Goal: Information Seeking & Learning: Check status

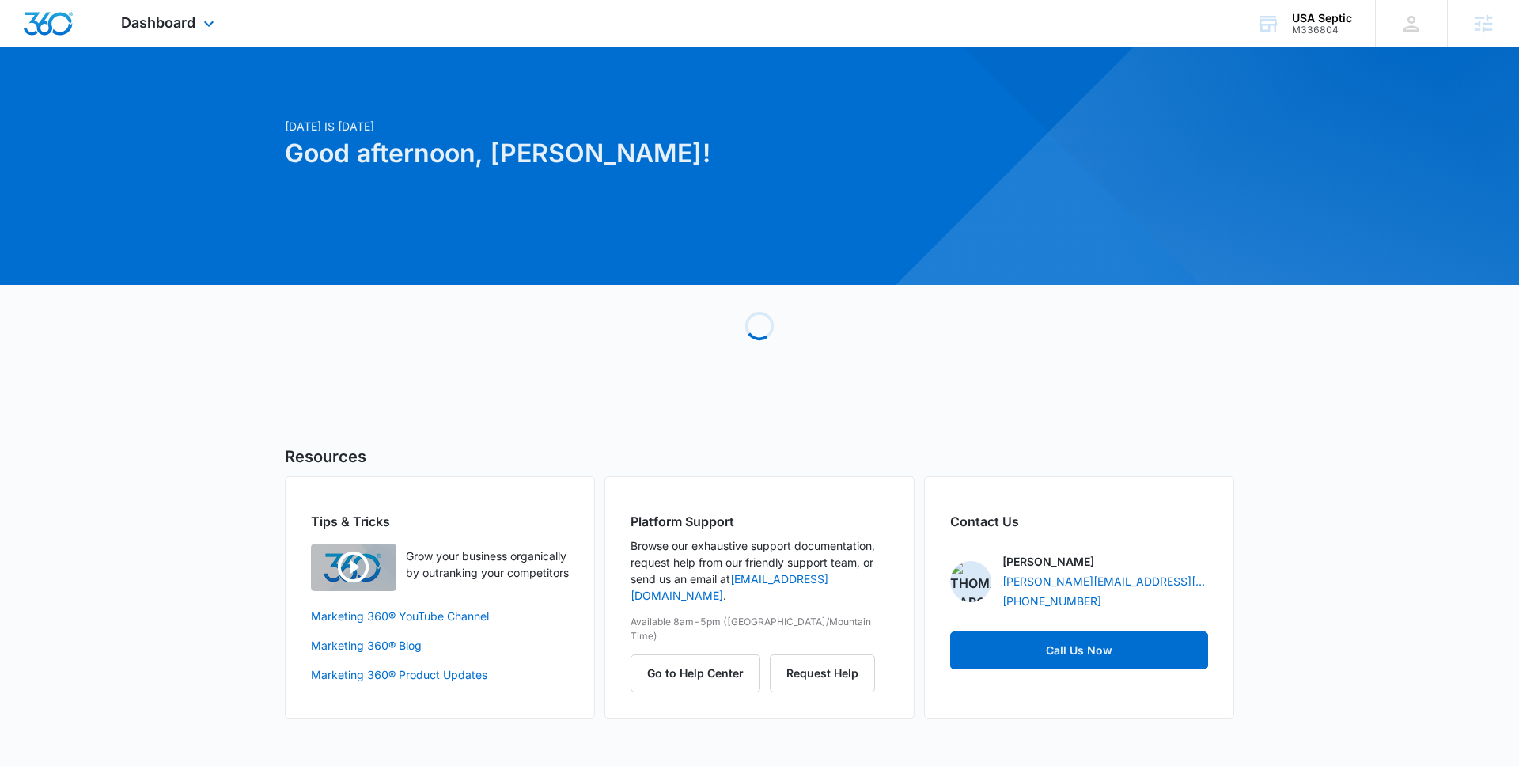
click at [1307, 47] on div "Dashboard Apps Reputation Websites Forms CRM Email Social Payments POS Content …" at bounding box center [759, 23] width 1519 height 47
click at [1299, 35] on div "USA Septic M336804 Your Accounts View All" at bounding box center [1303, 23] width 142 height 47
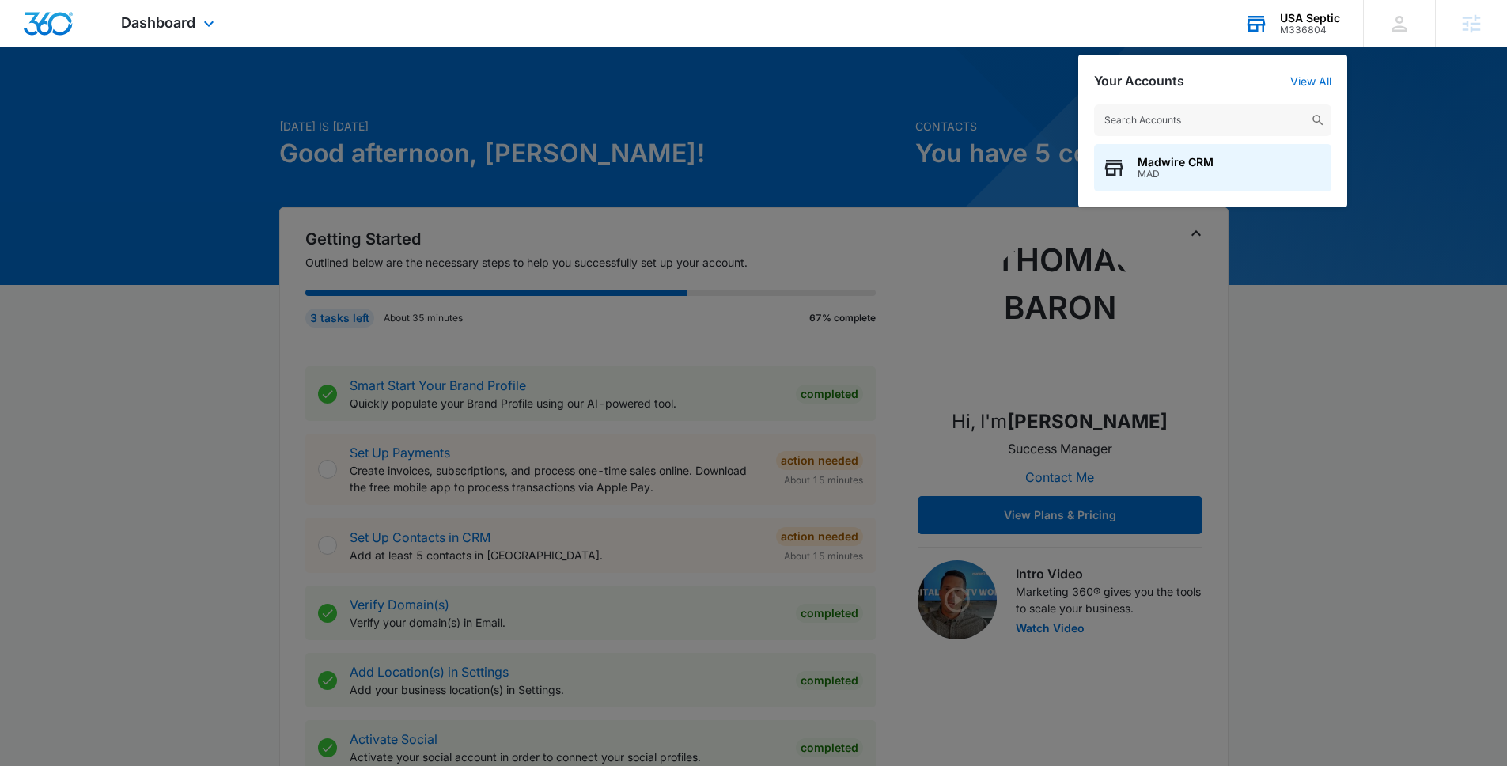
click at [1290, 113] on input "text" at bounding box center [1212, 120] width 237 height 32
type input "city scrap"
click at [1193, 165] on span "Mid City Scrap" at bounding box center [1177, 162] width 80 height 13
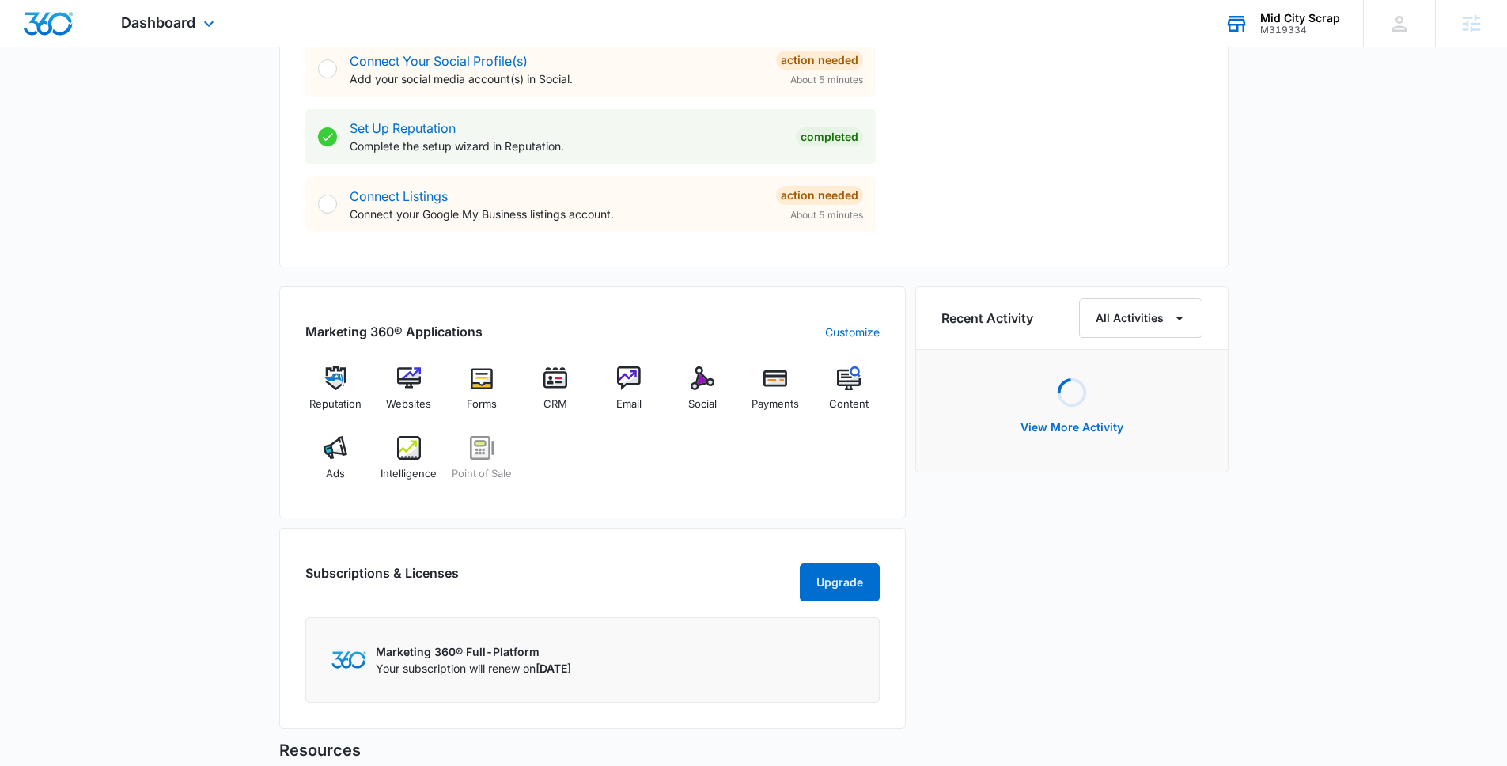
scroll to position [862, 0]
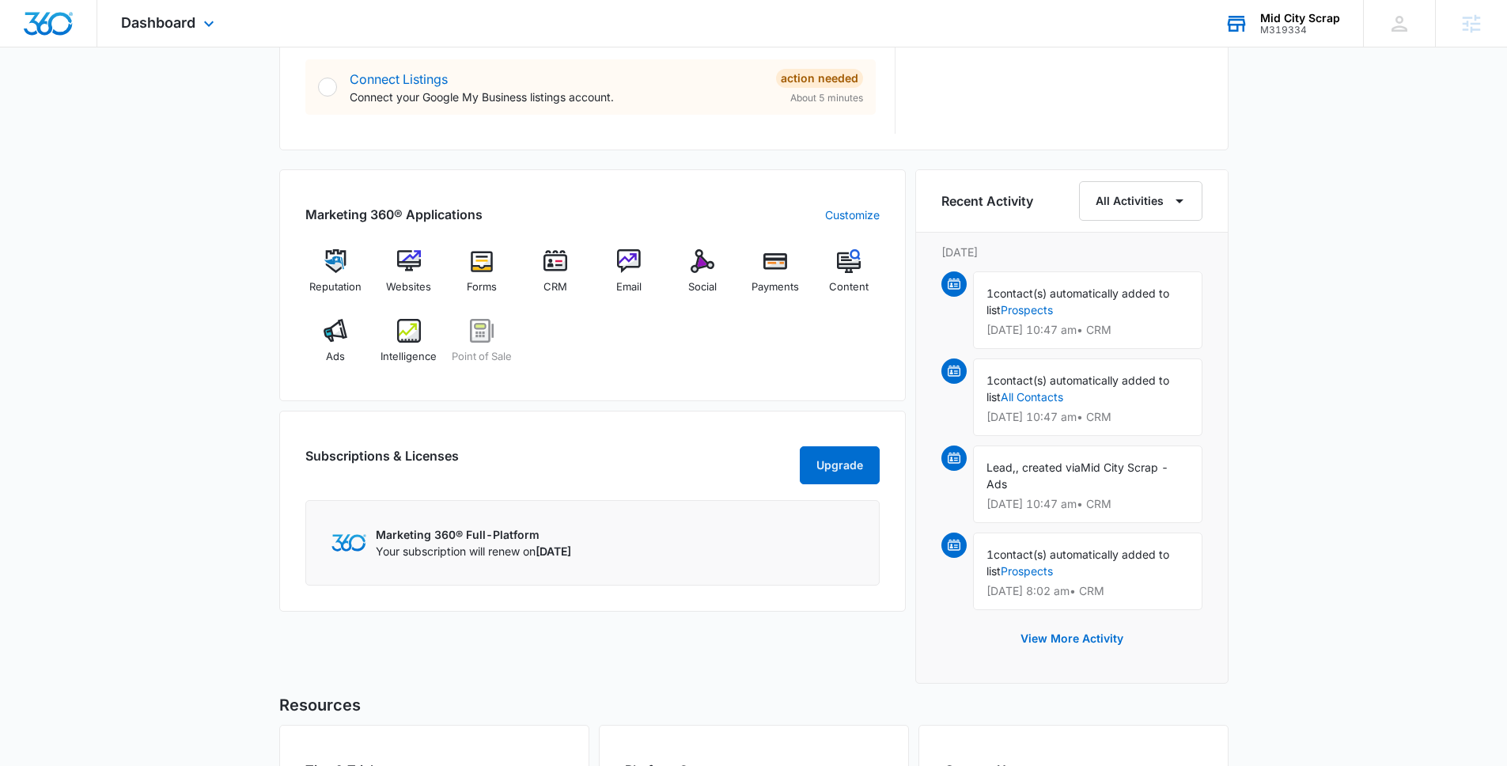
click at [440, 346] on div "Reputation Websites Forms CRM Email Social Payments Content Ads Intelligence Po…" at bounding box center [592, 312] width 574 height 126
click at [411, 349] on span "Intelligence" at bounding box center [408, 357] width 56 height 16
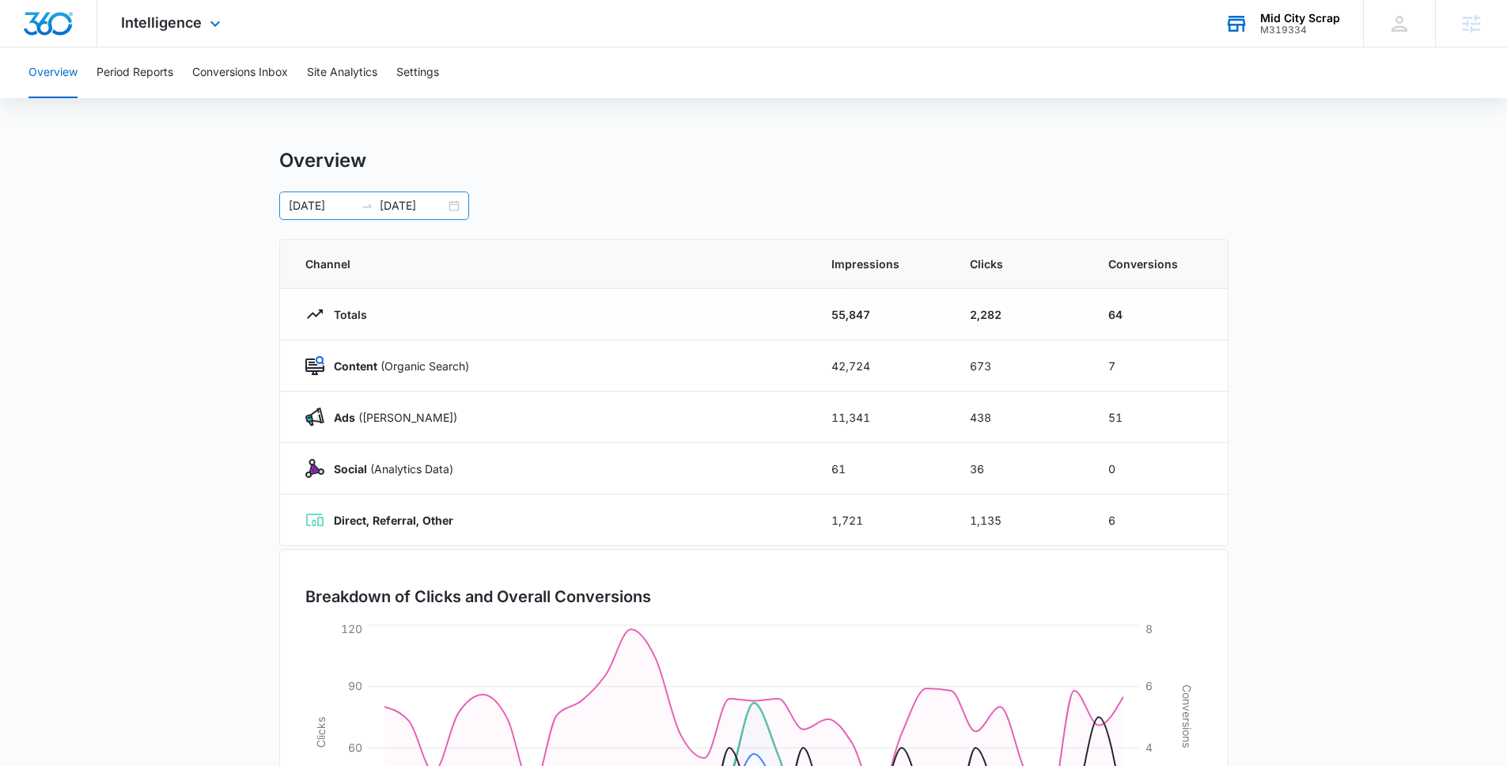
click at [422, 211] on input "[DATE]" at bounding box center [413, 205] width 66 height 17
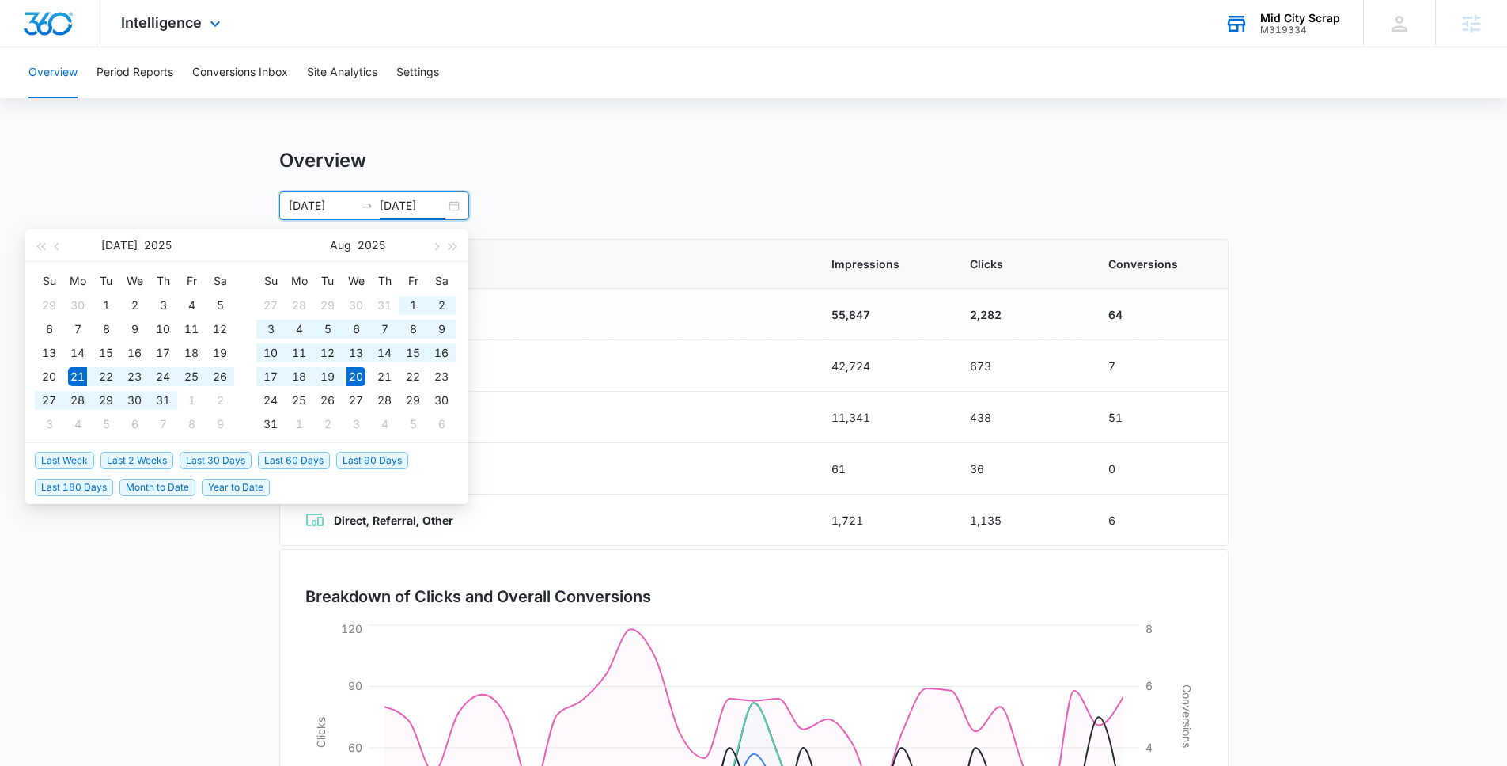
type input "[DATE]"
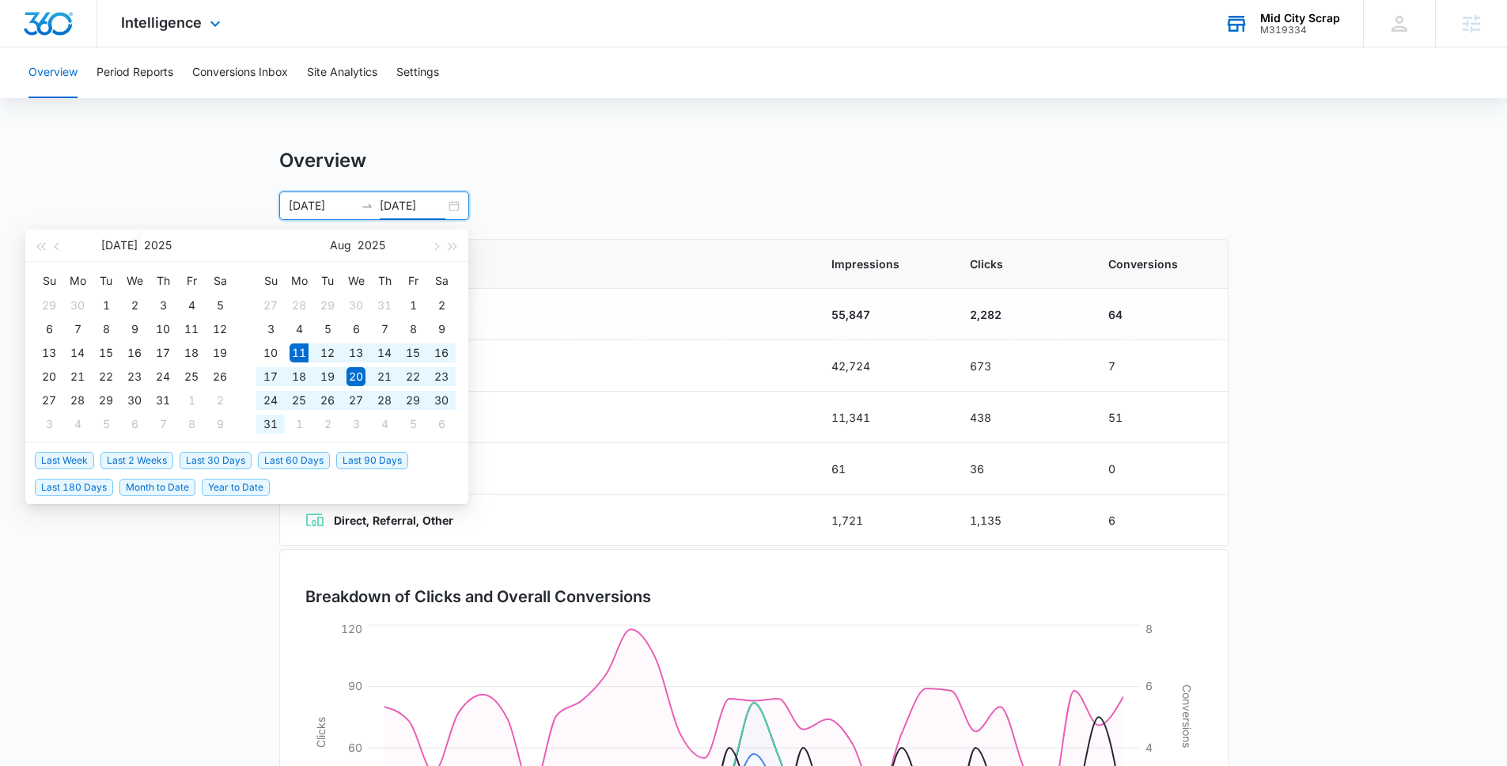
click at [207, 462] on span "Last 30 Days" at bounding box center [216, 460] width 72 height 17
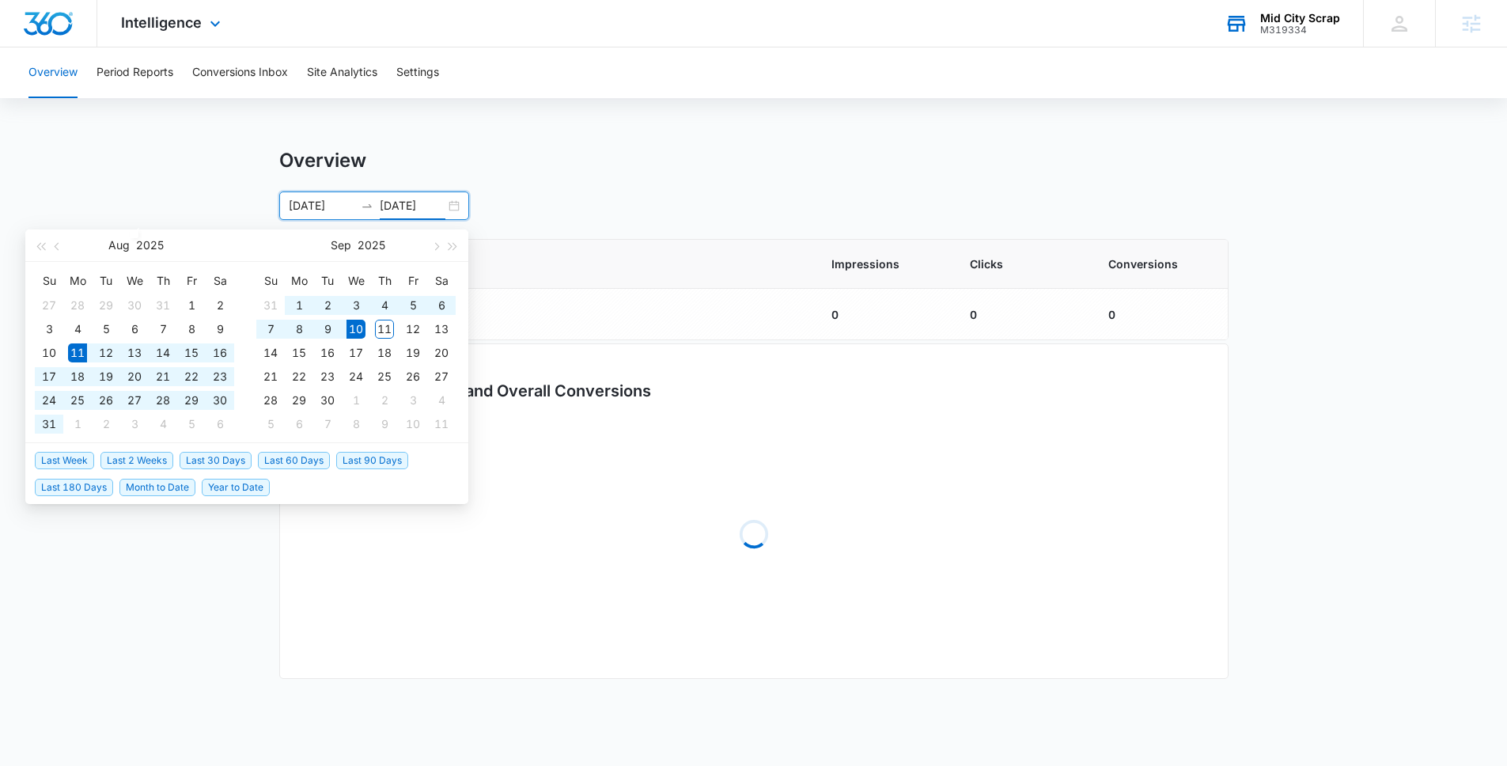
type input "[DATE]"
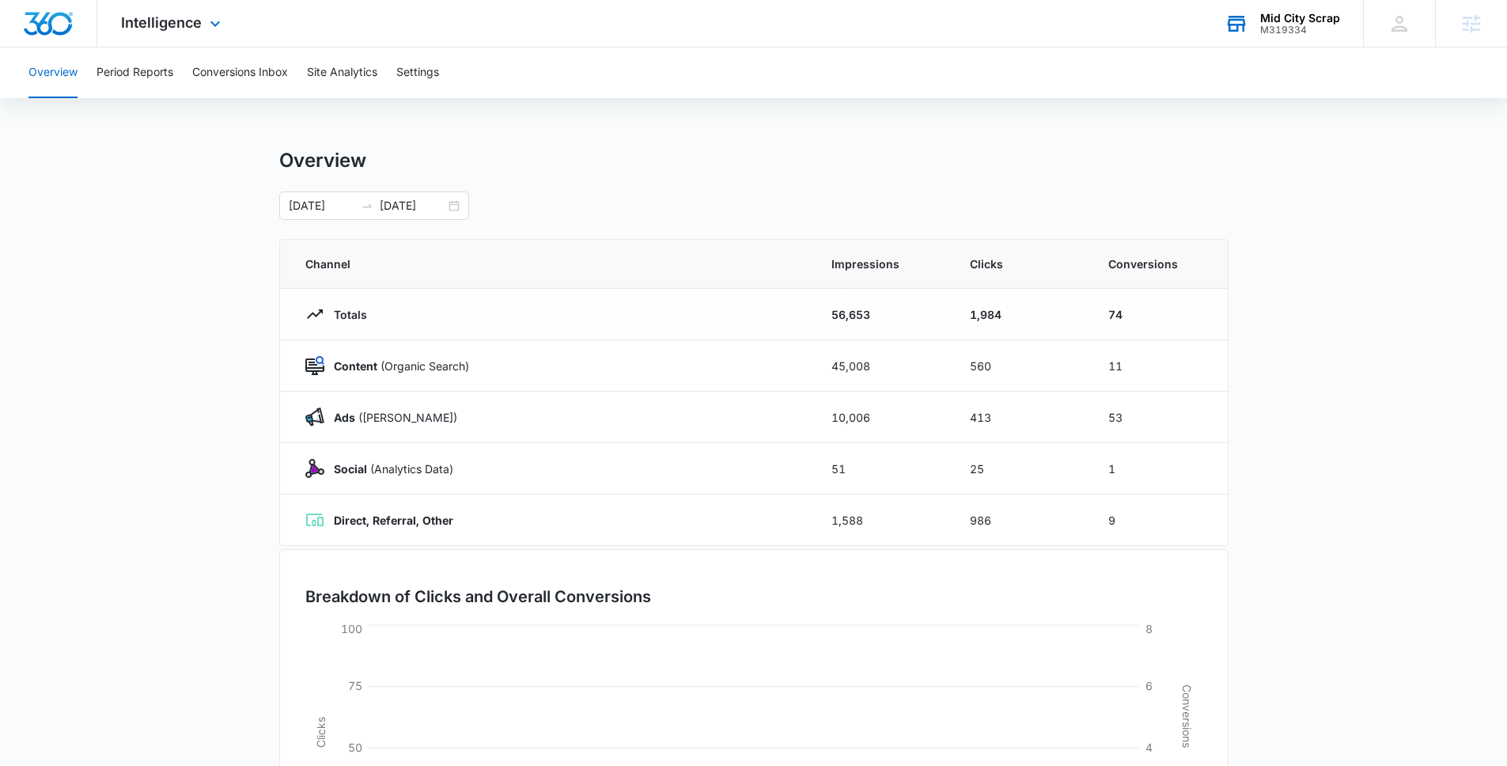
click at [204, 224] on main "Overview [DATE] [DATE] [DATE] Su Mo Tu We Th Fr Sa 27 28 29 30 31 1 2 3 4 5 6 7…" at bounding box center [753, 564] width 1507 height 830
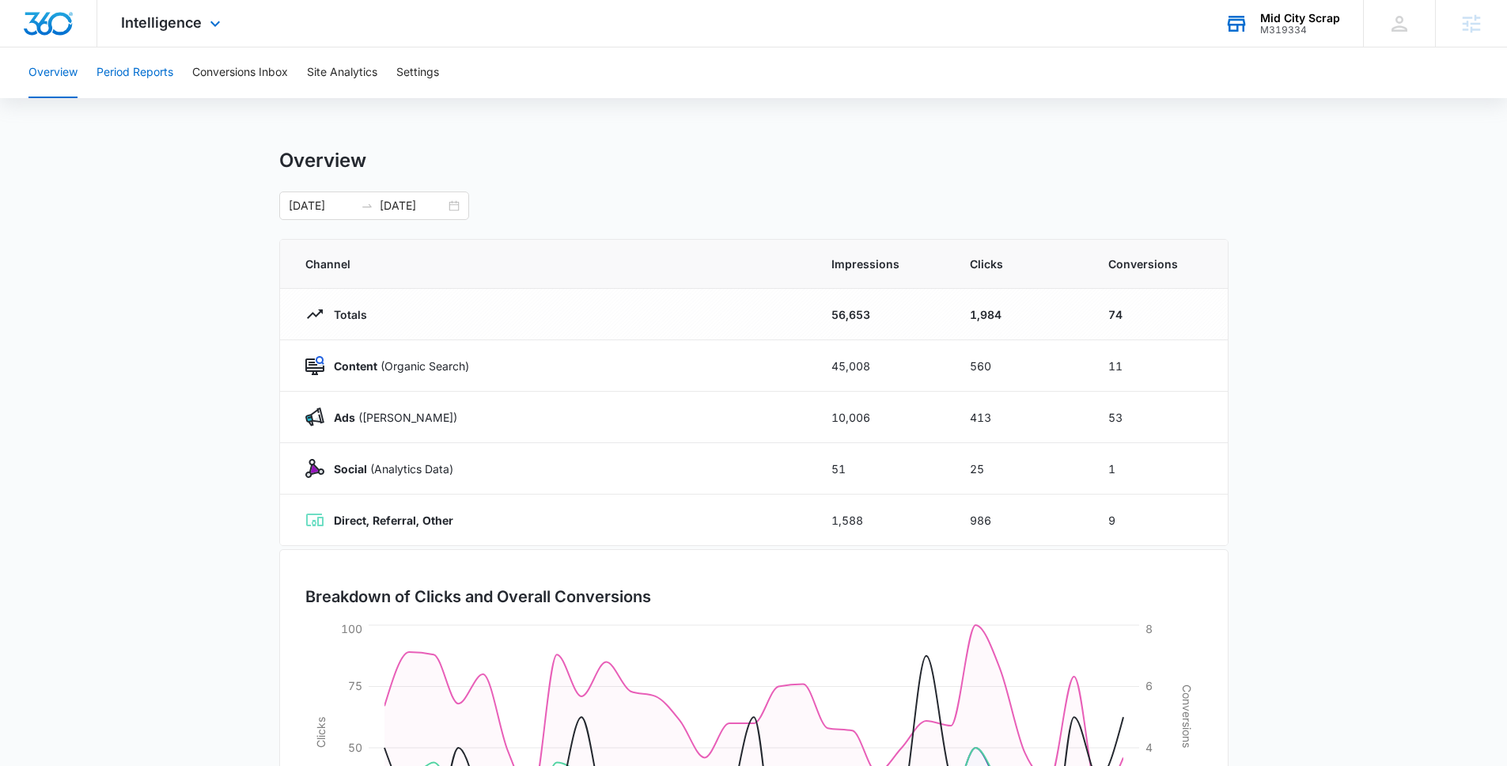
click at [133, 76] on button "Period Reports" at bounding box center [134, 72] width 77 height 51
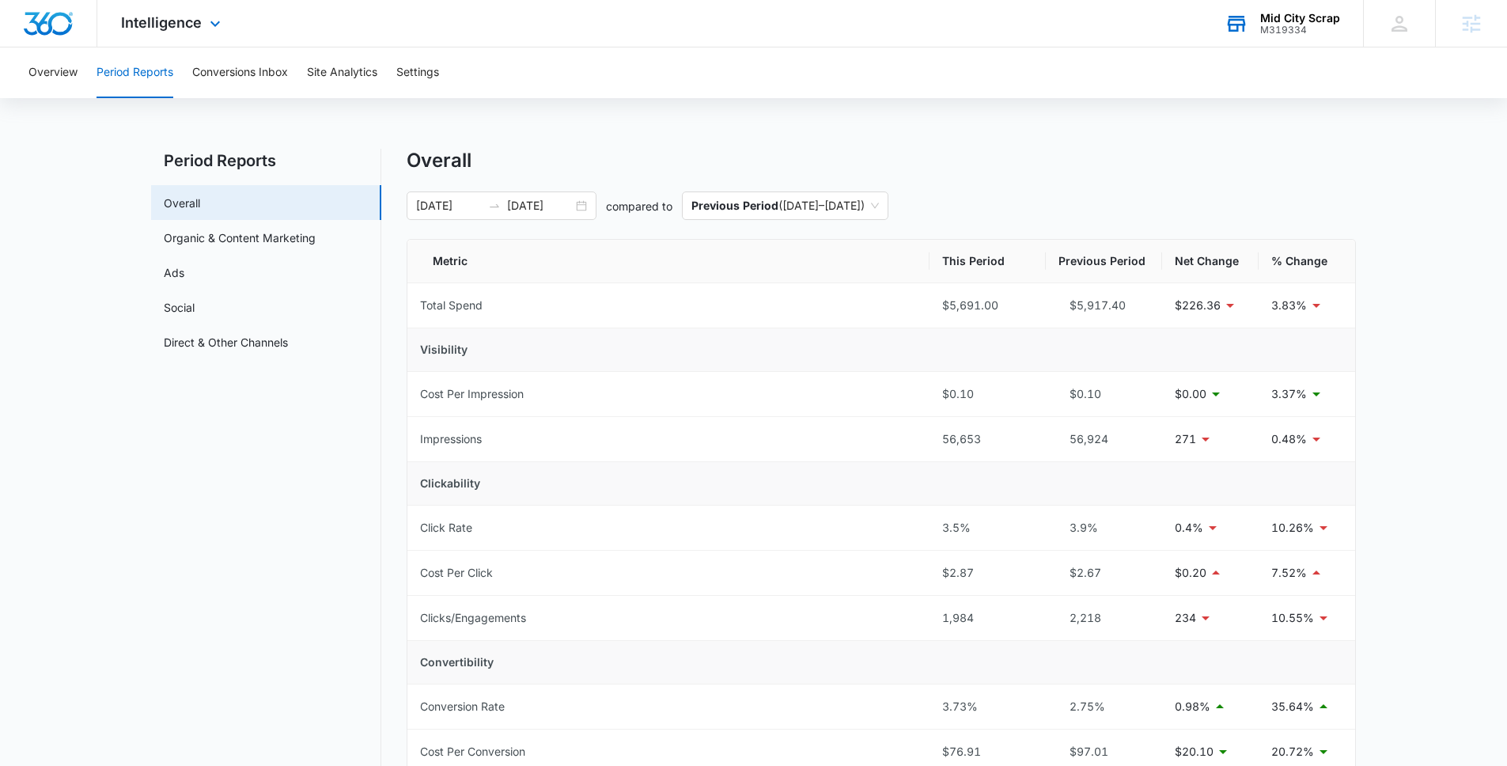
click at [190, 31] on div "Intelligence Apps Reputation Websites Forms CRM Email Social Payments POS Conte…" at bounding box center [172, 23] width 151 height 47
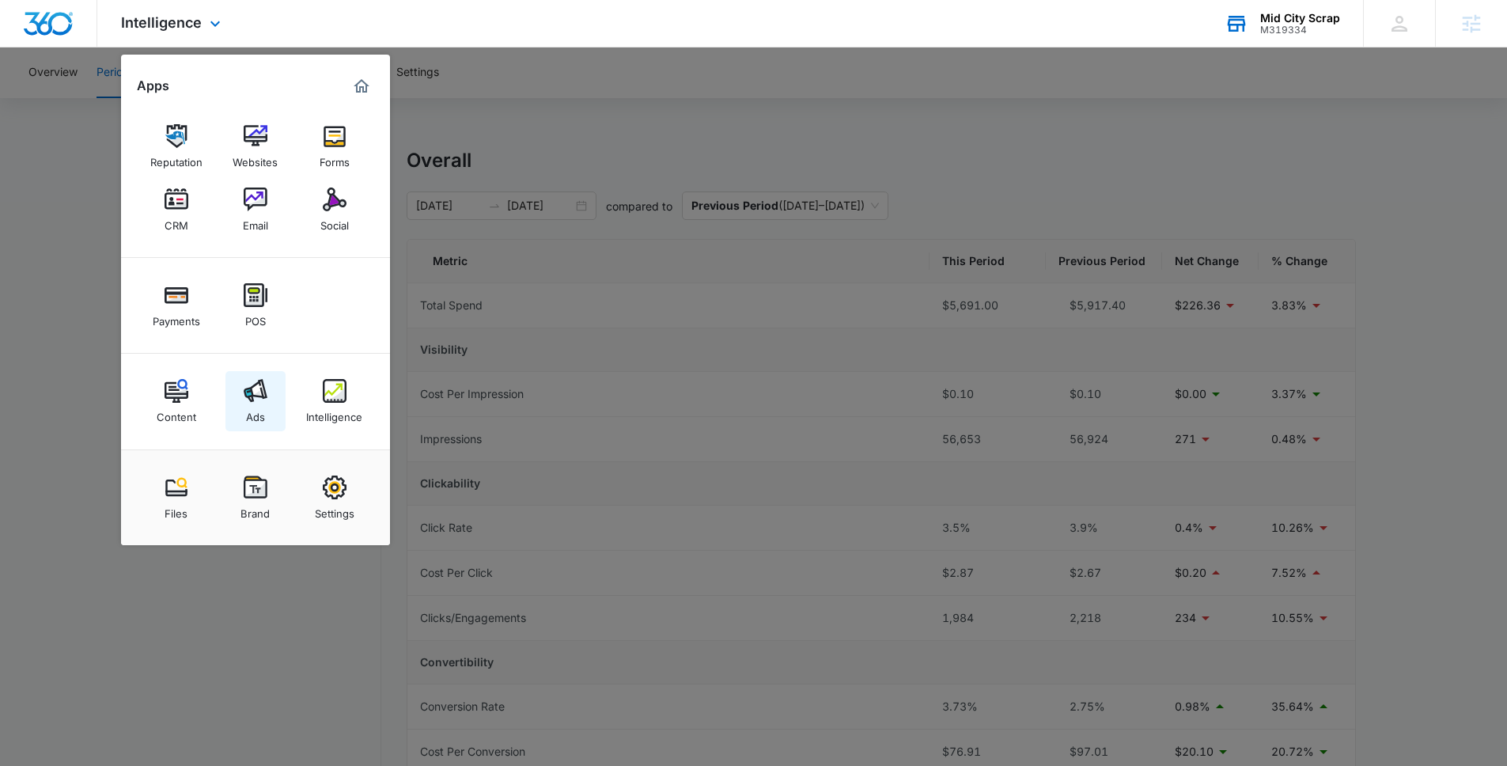
click at [240, 381] on link "Ads" at bounding box center [255, 401] width 60 height 60
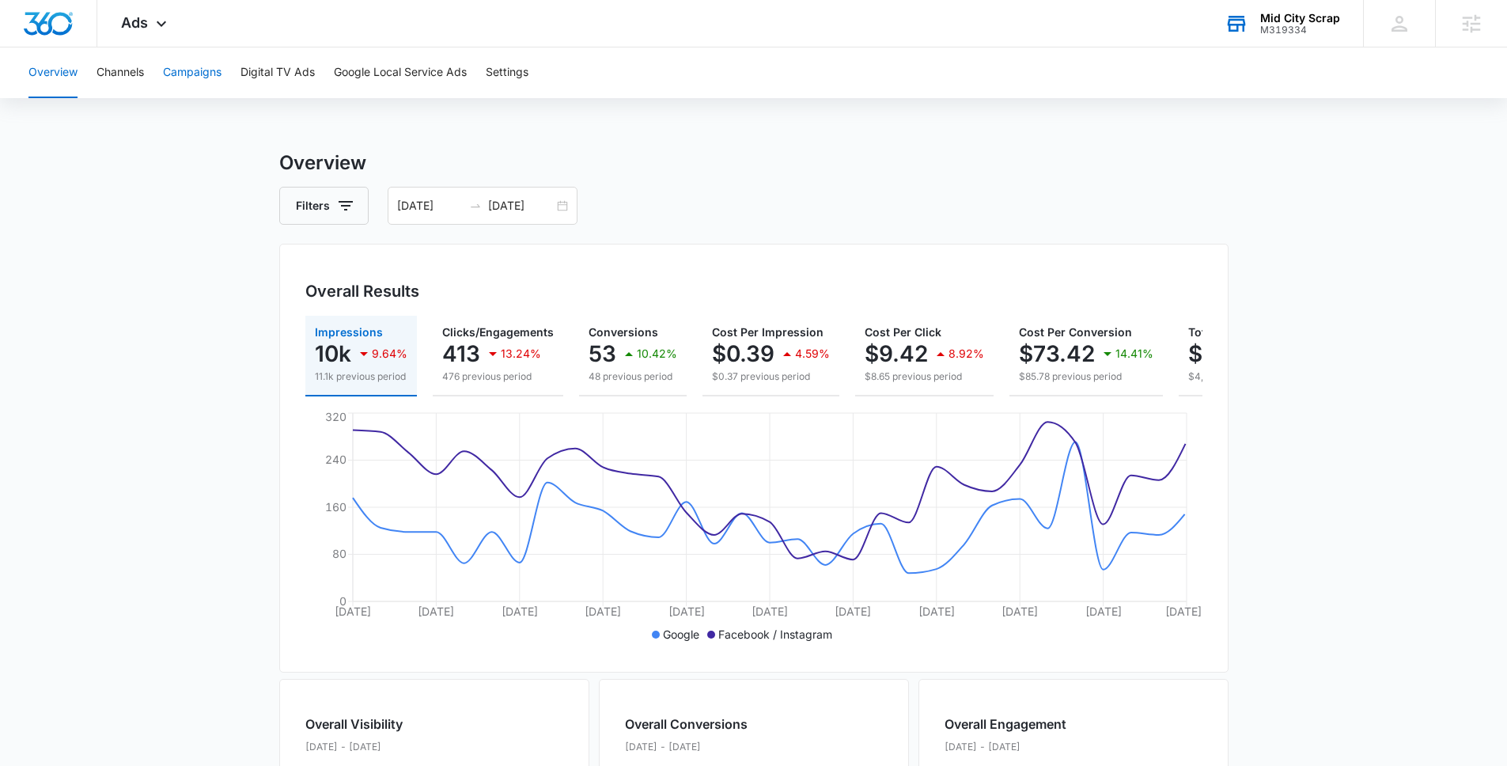
click at [207, 52] on button "Campaigns" at bounding box center [192, 72] width 59 height 51
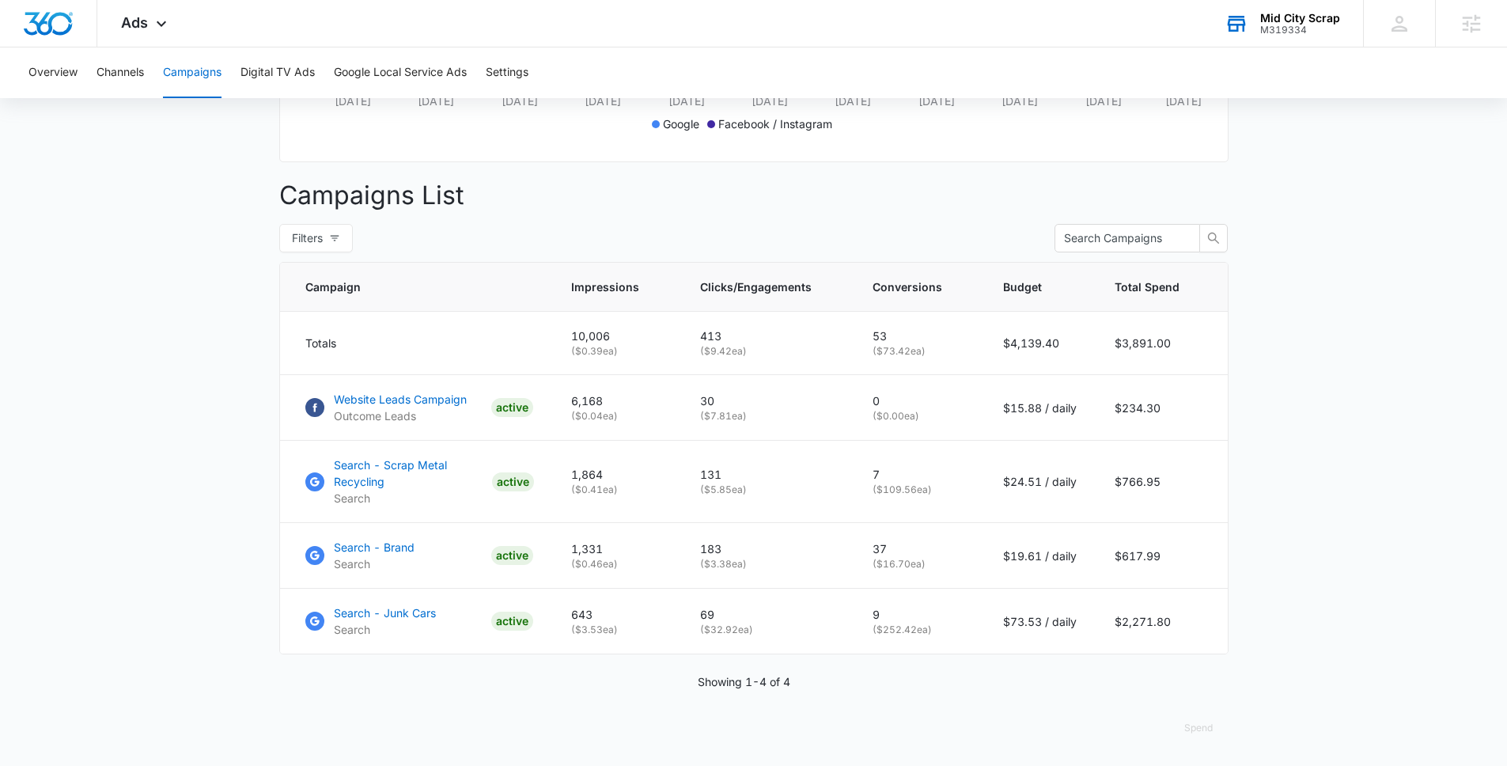
scroll to position [522, 0]
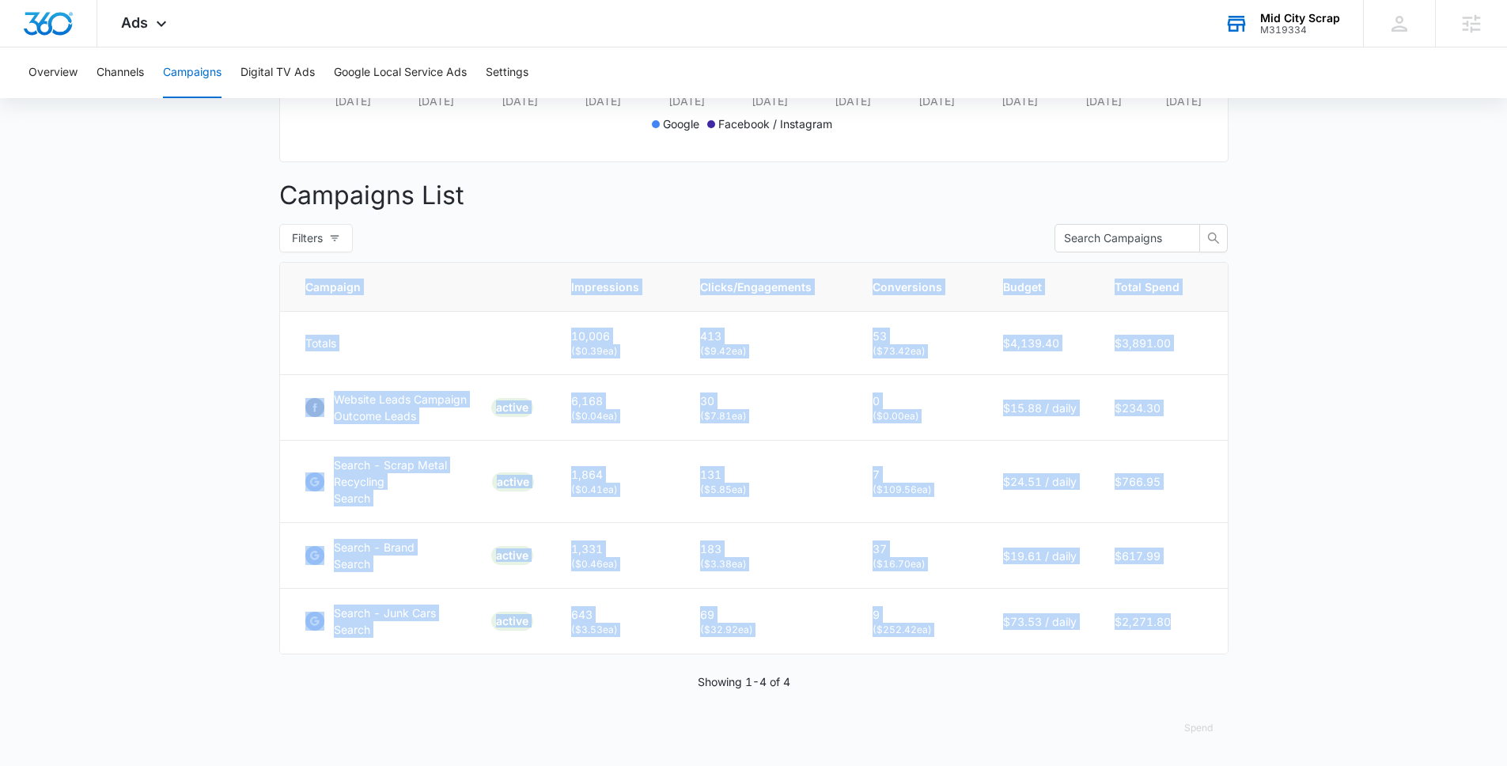
drag, startPoint x: 283, startPoint y: 476, endPoint x: 1235, endPoint y: 621, distance: 963.2
click at [1220, 621] on main "Campaigns Filters [DATE] [DATE] Overall Results Impressions 10k 9.64% 11.1k pre…" at bounding box center [753, 202] width 1507 height 1127
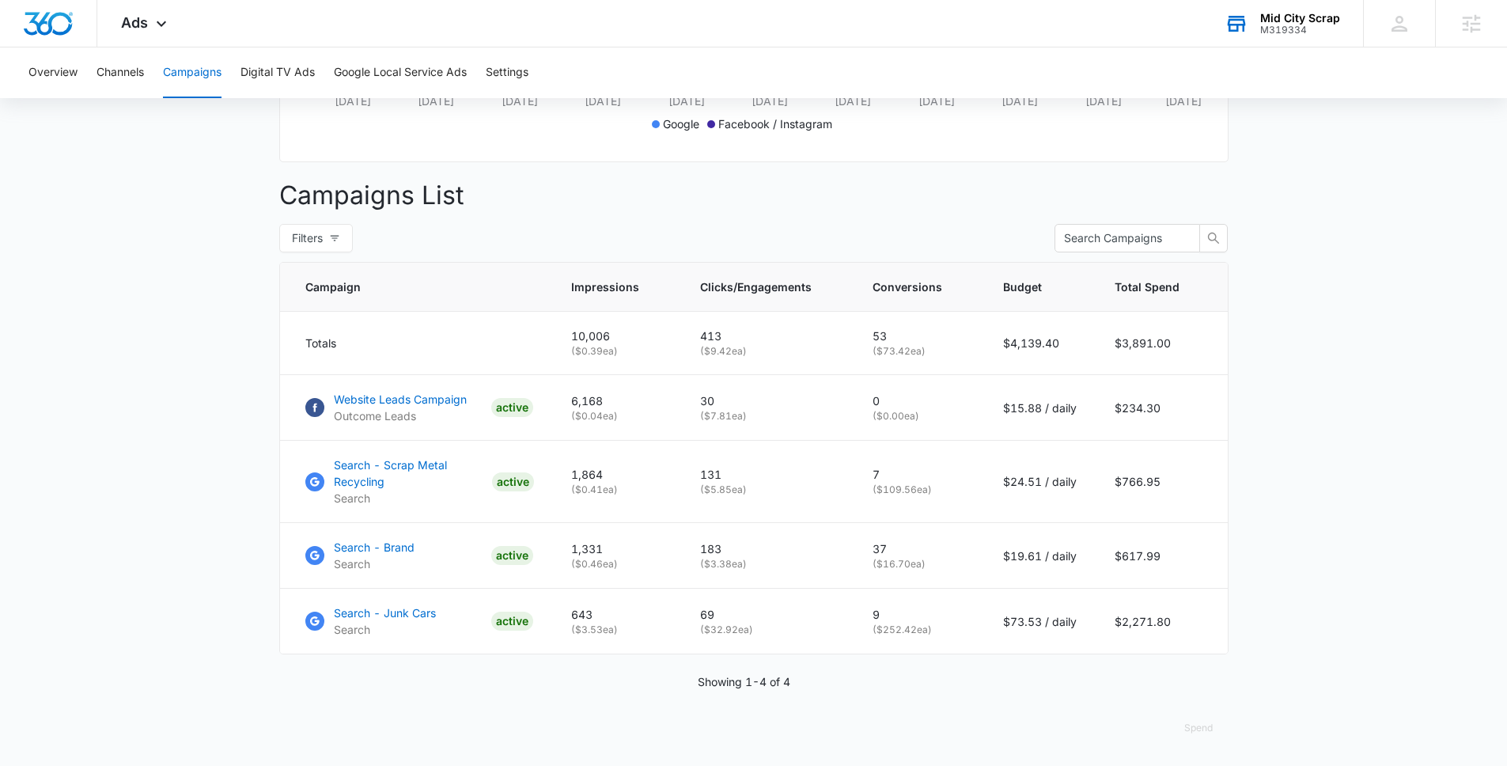
click at [1235, 621] on main "Campaigns Filters [DATE] [DATE] Overall Results Impressions 10k 9.64% 11.1k pre…" at bounding box center [753, 202] width 1507 height 1127
drag, startPoint x: 1118, startPoint y: 606, endPoint x: 192, endPoint y: 327, distance: 966.3
click at [193, 328] on main "Campaigns Filters [DATE] [DATE] Overall Results Impressions 10k 9.64% 11.1k pre…" at bounding box center [753, 202] width 1507 height 1127
click at [191, 327] on main "Campaigns Filters [DATE] [DATE] Overall Results Impressions 10k 9.64% 11.1k pre…" at bounding box center [753, 202] width 1507 height 1127
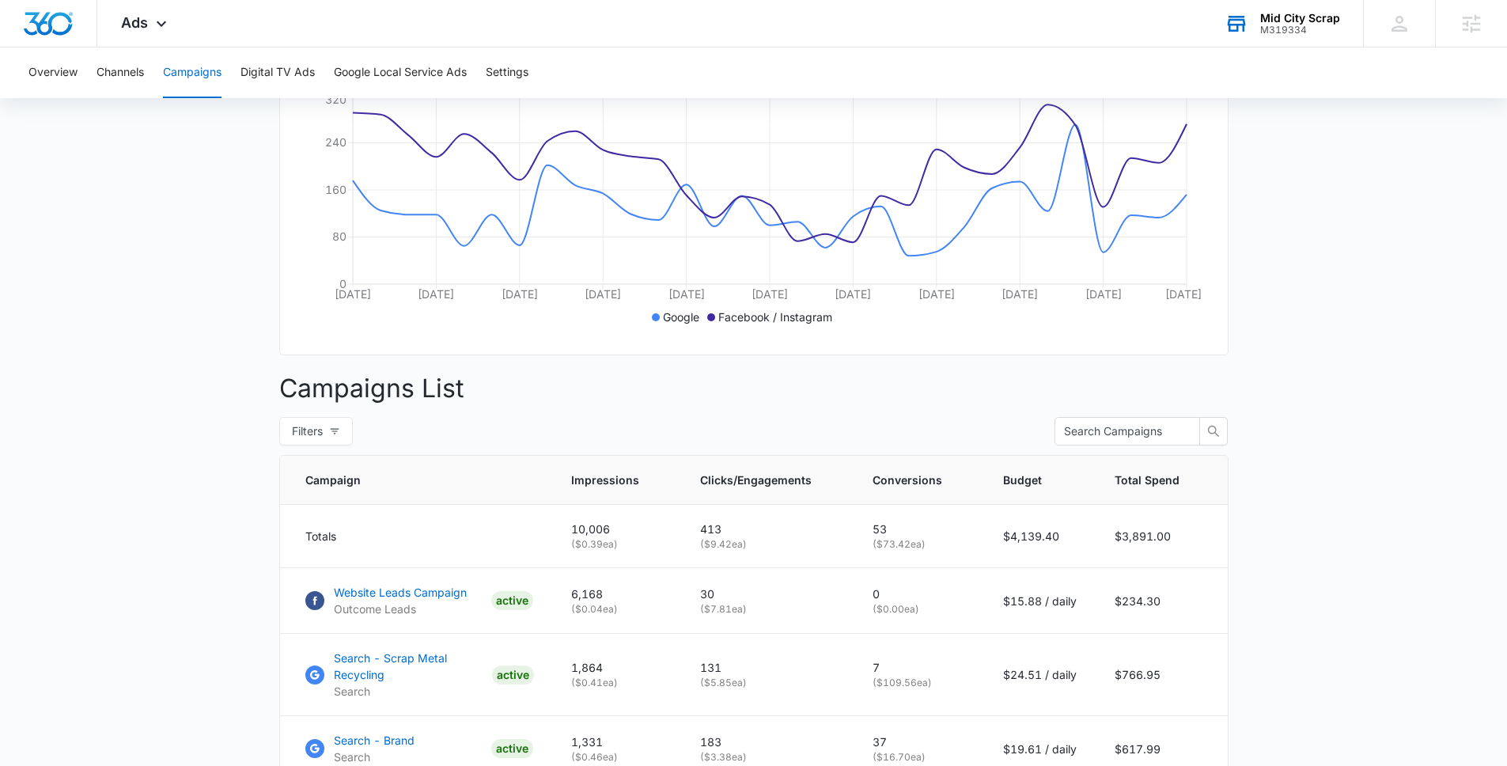
scroll to position [198, 0]
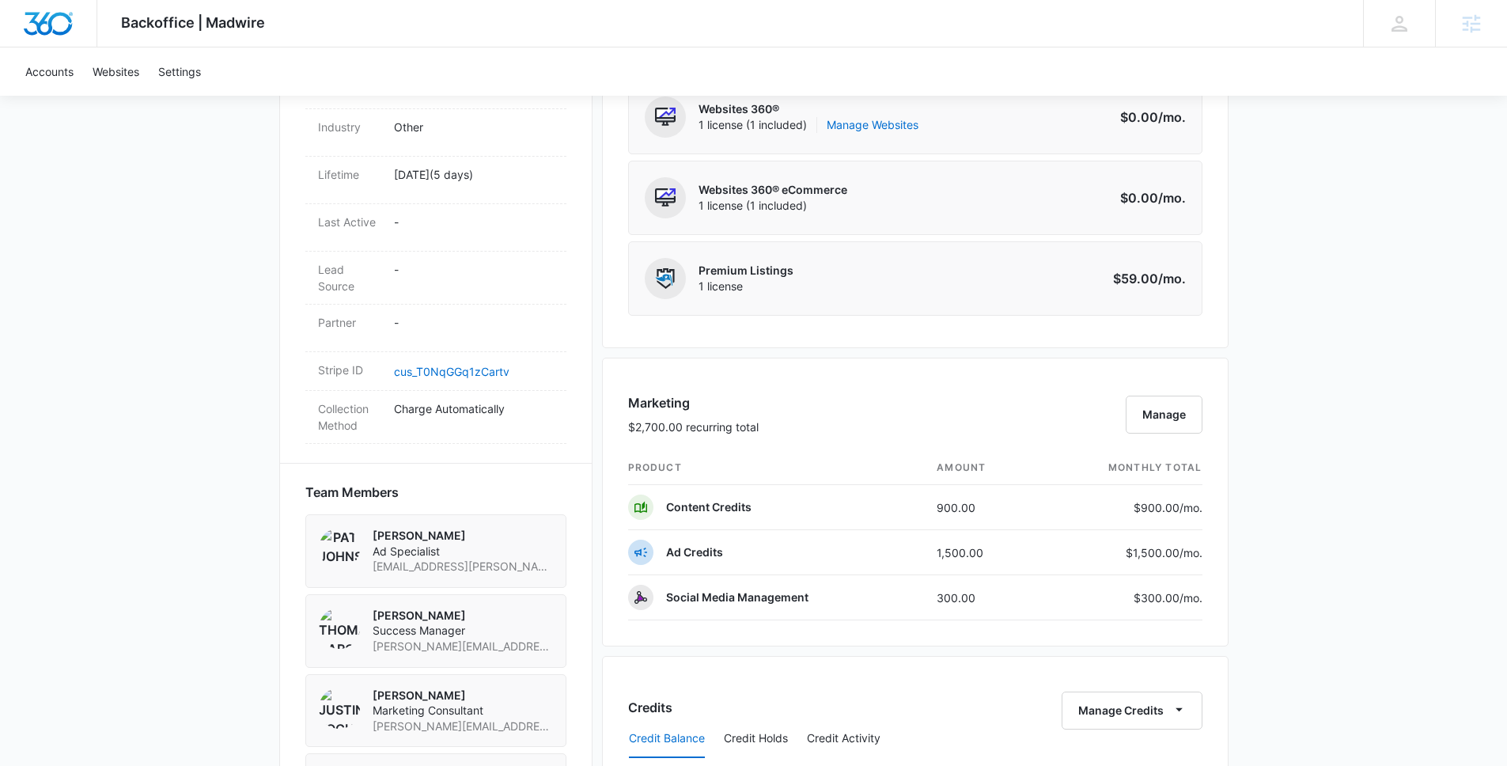
scroll to position [706, 0]
